Goal: Task Accomplishment & Management: Complete application form

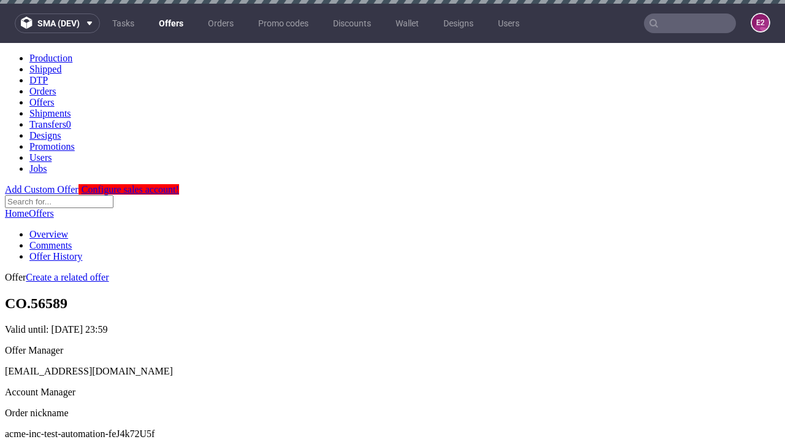
scroll to position [4, 0]
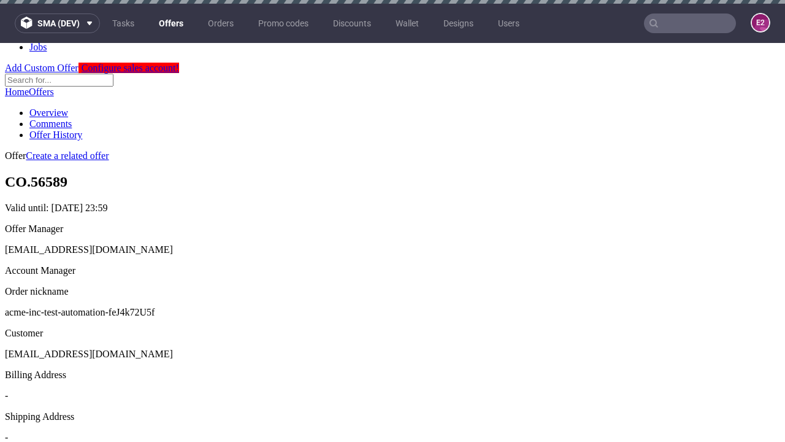
scroll to position [4, 0]
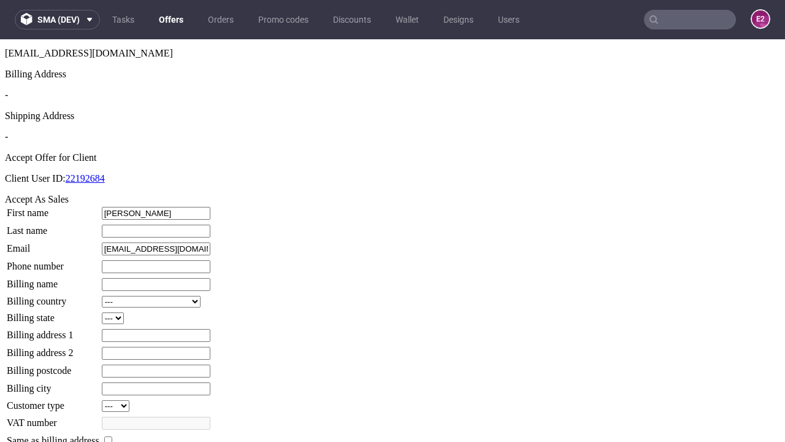
type input "[PERSON_NAME]"
type input "1509813888"
type input "Ramon_Jones20"
select select "13"
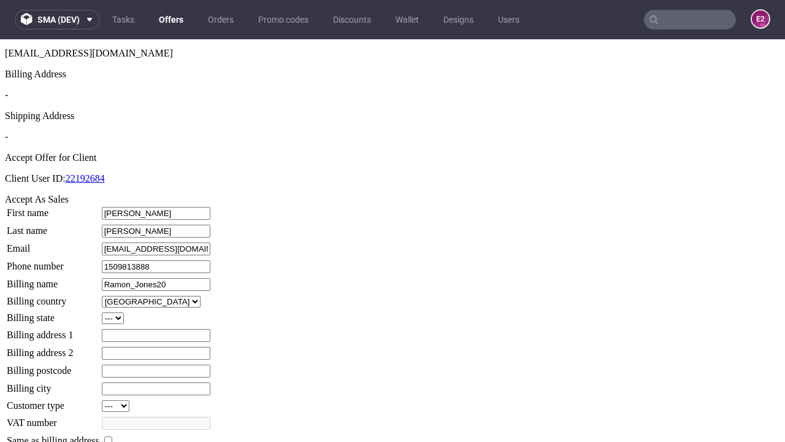
type input "Ramon_Jones20"
type input "[STREET_ADDRESS][PERSON_NAME]"
select select "132"
type input "[STREET_ADDRESS][PERSON_NAME]"
type input "NC9 5LP"
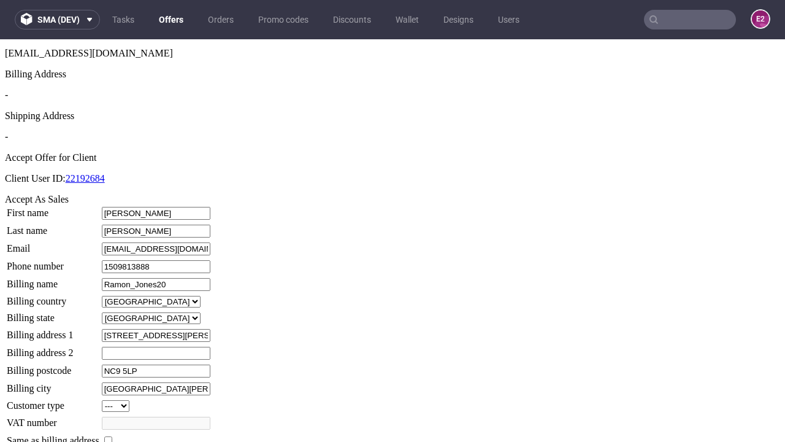
type input "[GEOGRAPHIC_DATA][PERSON_NAME]"
click at [112, 436] on input "checkbox" at bounding box center [108, 440] width 8 height 8
checkbox input "true"
type input "Ramon_Jones20"
select select "13"
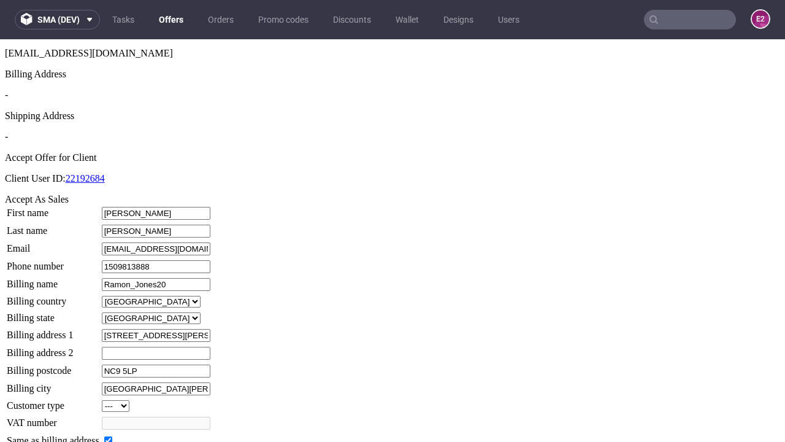
type input "[STREET_ADDRESS][PERSON_NAME]"
type input "NC9 5LP"
type input "[GEOGRAPHIC_DATA][PERSON_NAME]"
select select "132"
